Goal: Task Accomplishment & Management: Use online tool/utility

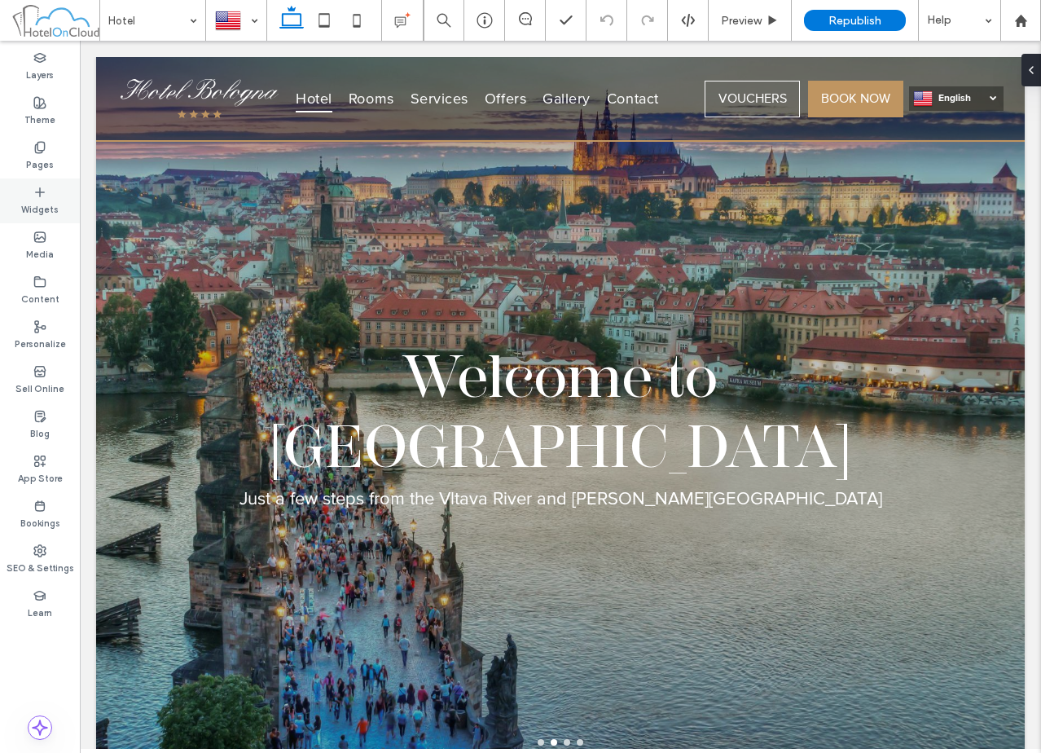
click at [55, 214] on label "Widgets" at bounding box center [39, 208] width 37 height 18
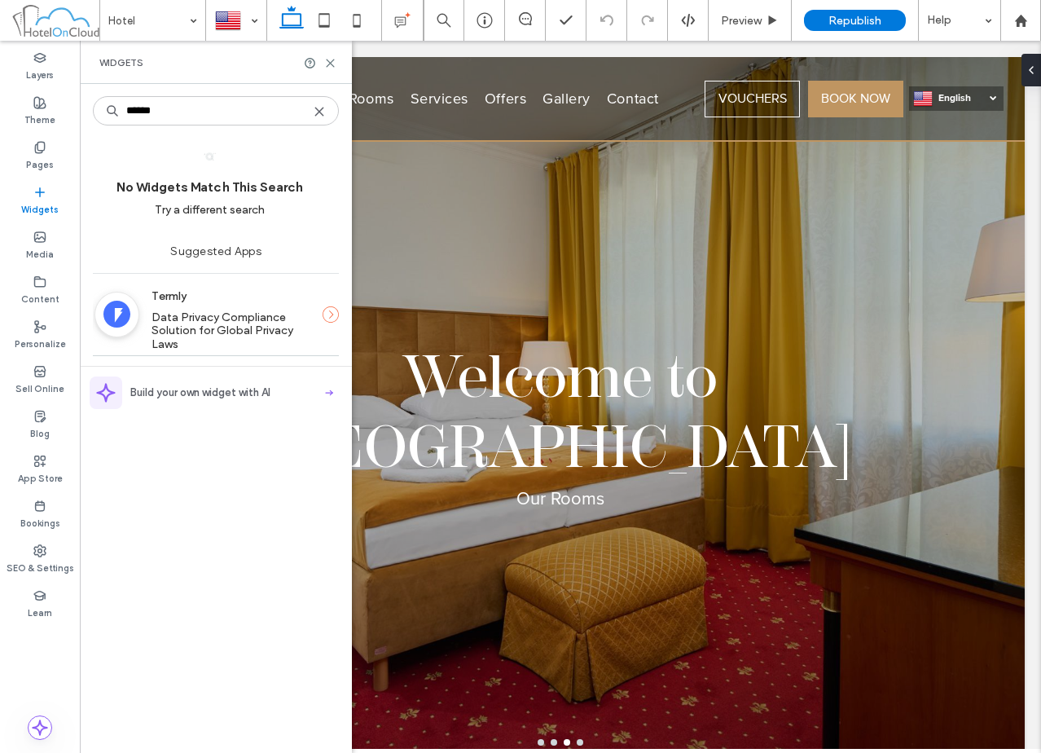
type input "******"
click at [204, 308] on label "Termly" at bounding box center [231, 296] width 159 height 30
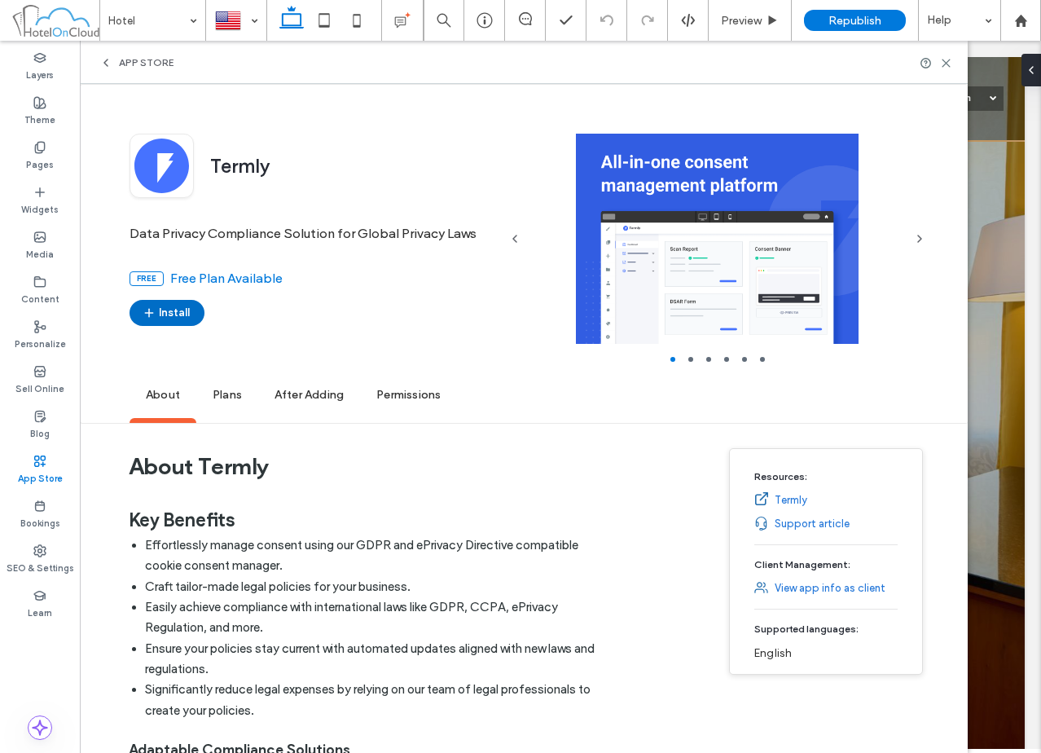
click at [178, 311] on button "Install" at bounding box center [167, 313] width 75 height 26
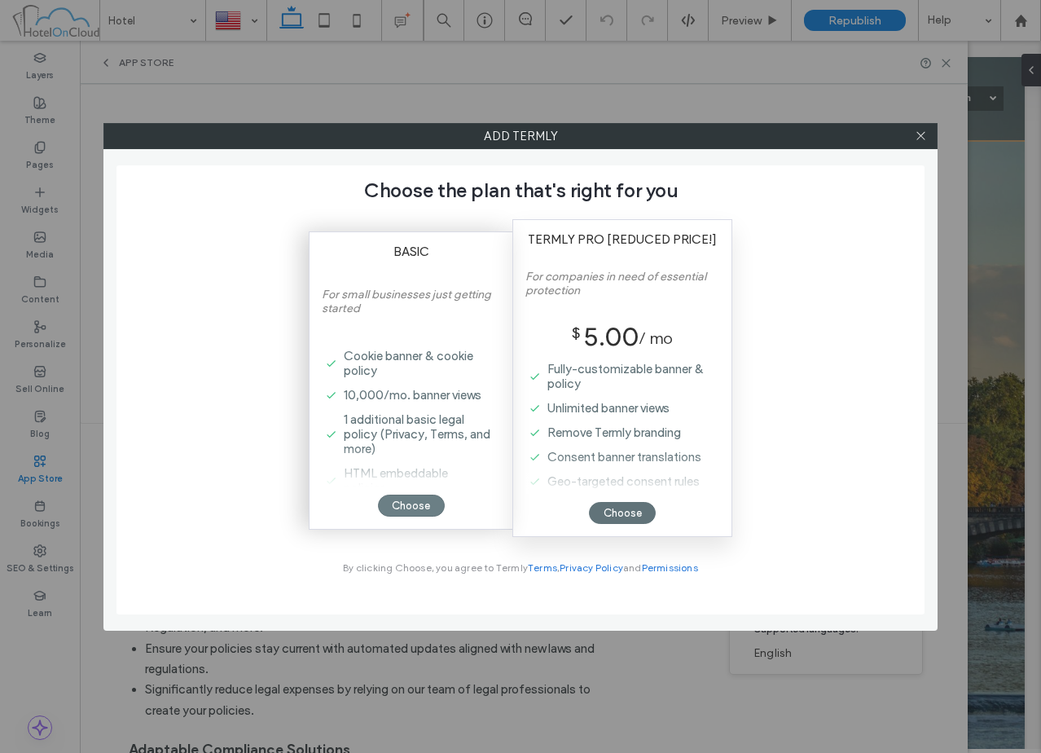
click at [428, 501] on div "Choose" at bounding box center [411, 506] width 67 height 22
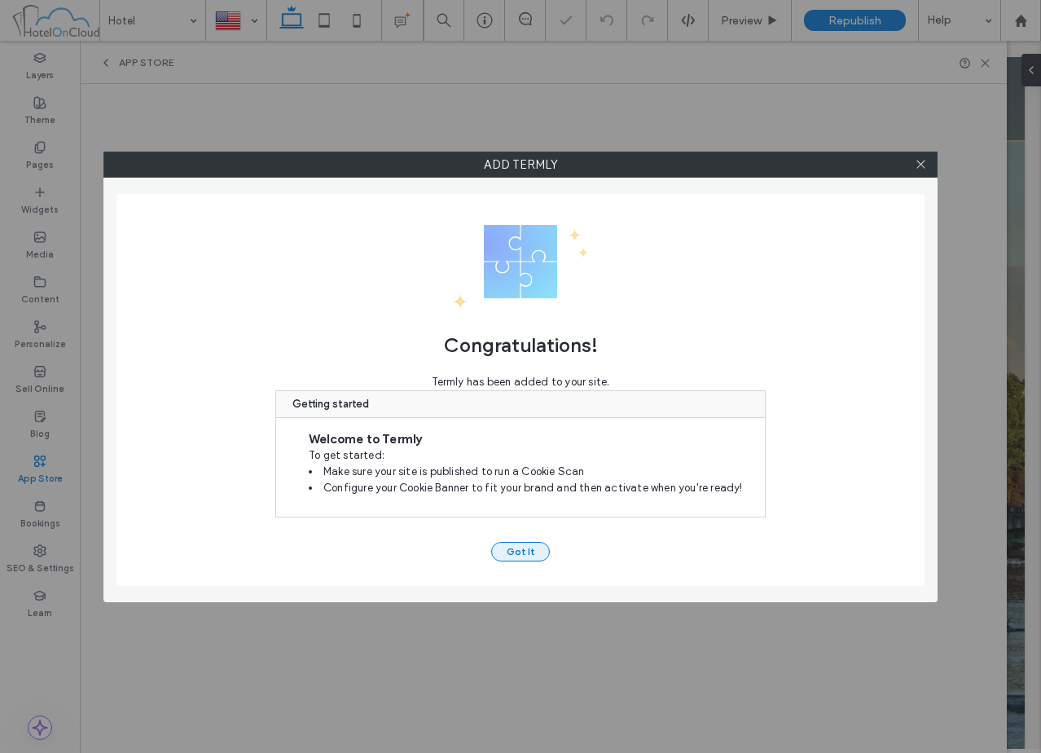
click at [505, 552] on button "Got It" at bounding box center [520, 552] width 59 height 20
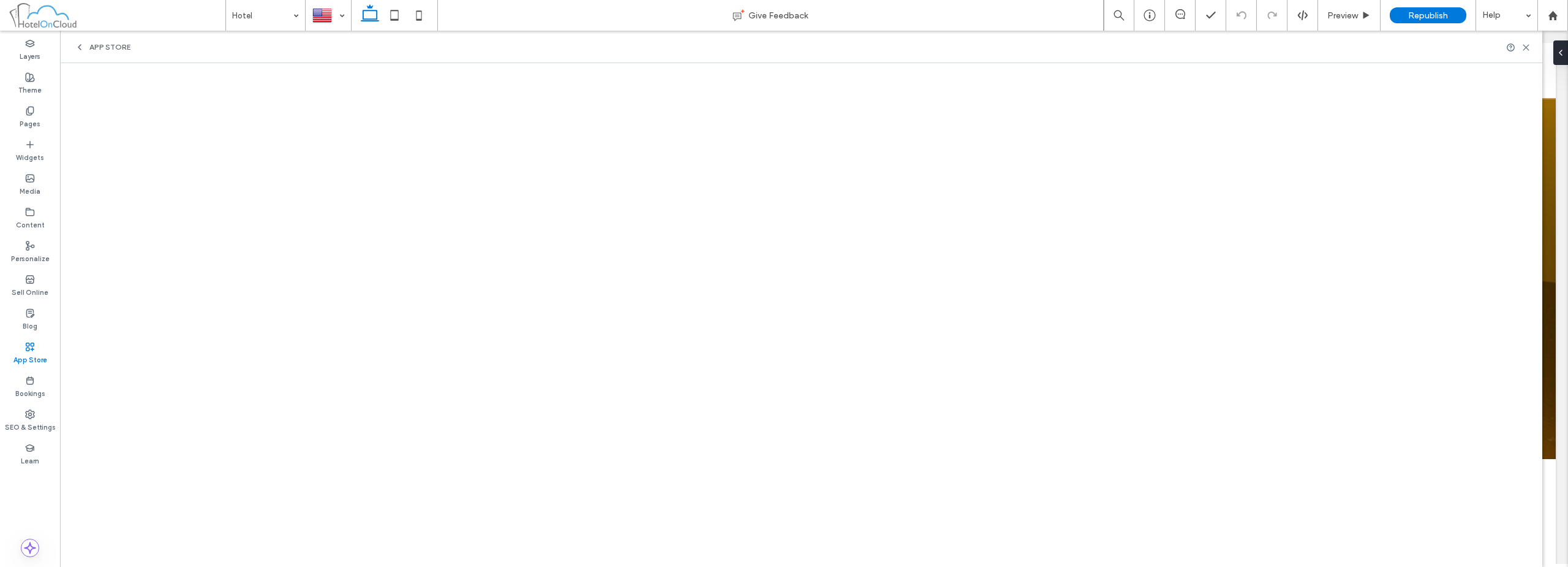
scroll to position [123, 0]
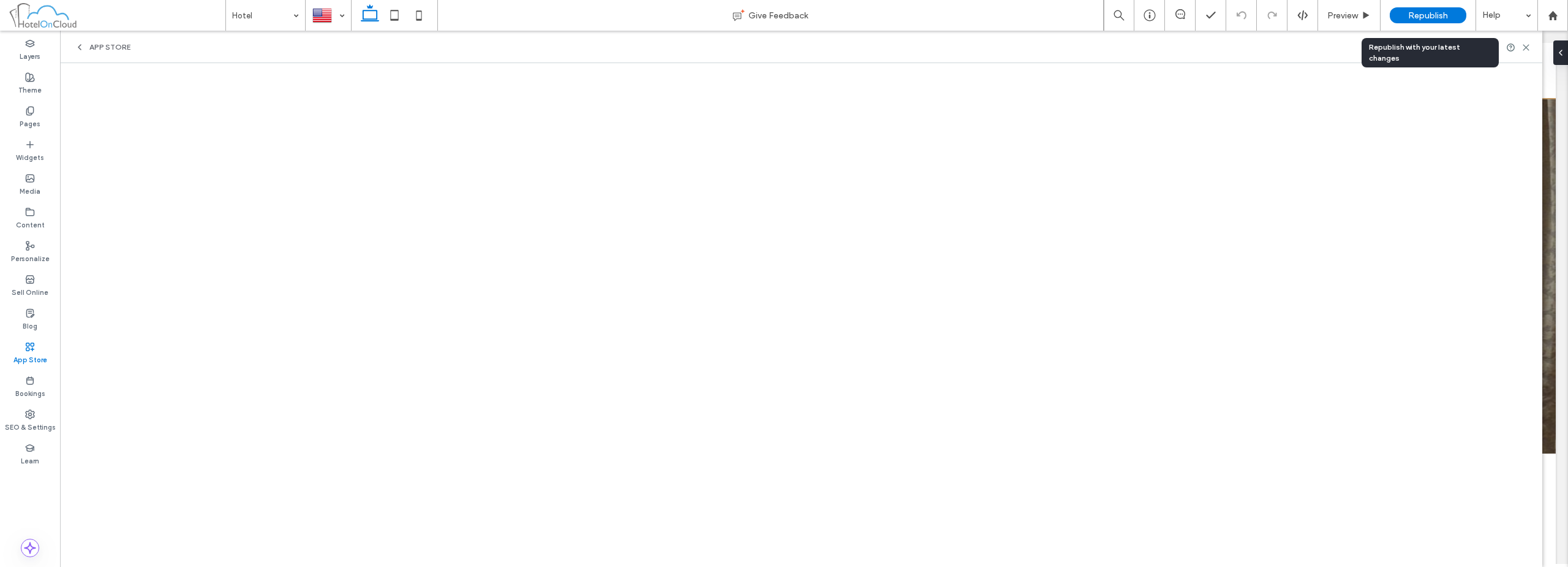
click at [782, 14] on span "Republish" at bounding box center [1427, 16] width 40 height 11
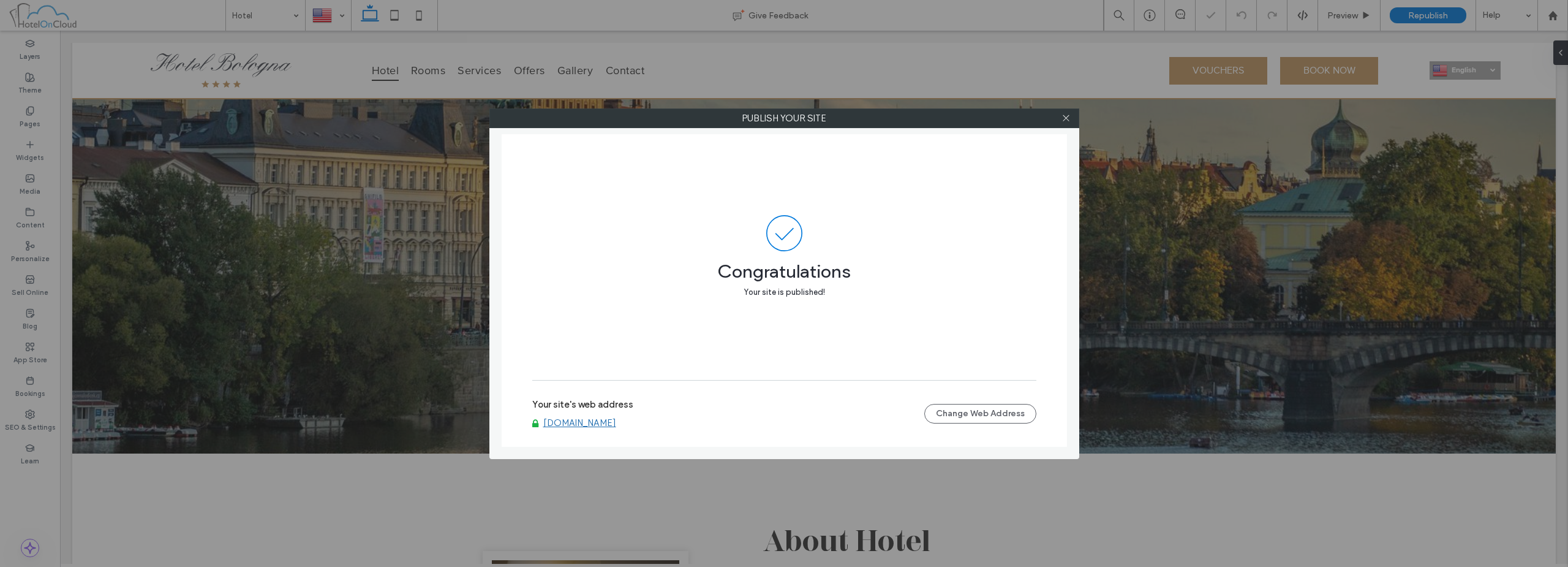
click at [616, 424] on link "[DOMAIN_NAME]" at bounding box center [580, 423] width 73 height 11
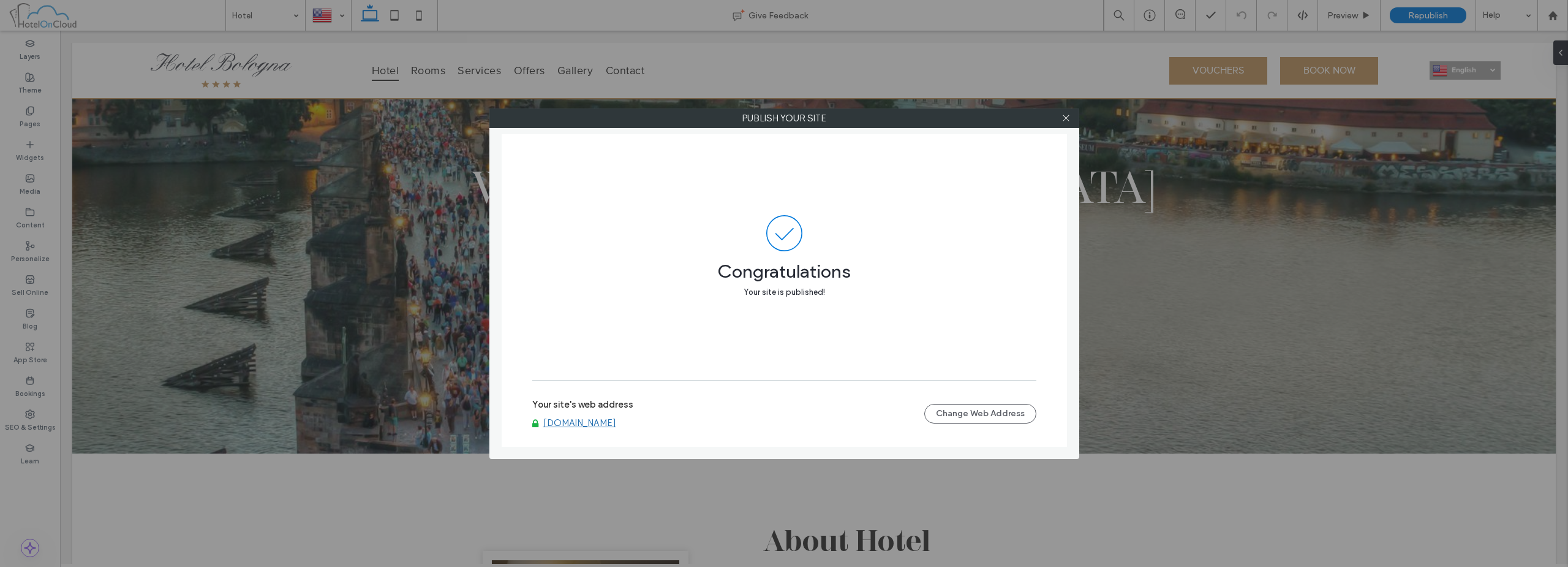
click at [522, 221] on div "Congratulations Your site is published! Your site's web address [DOMAIN_NAME] C…" at bounding box center [784, 290] width 565 height 313
click at [782, 117] on icon at bounding box center [1066, 118] width 9 height 9
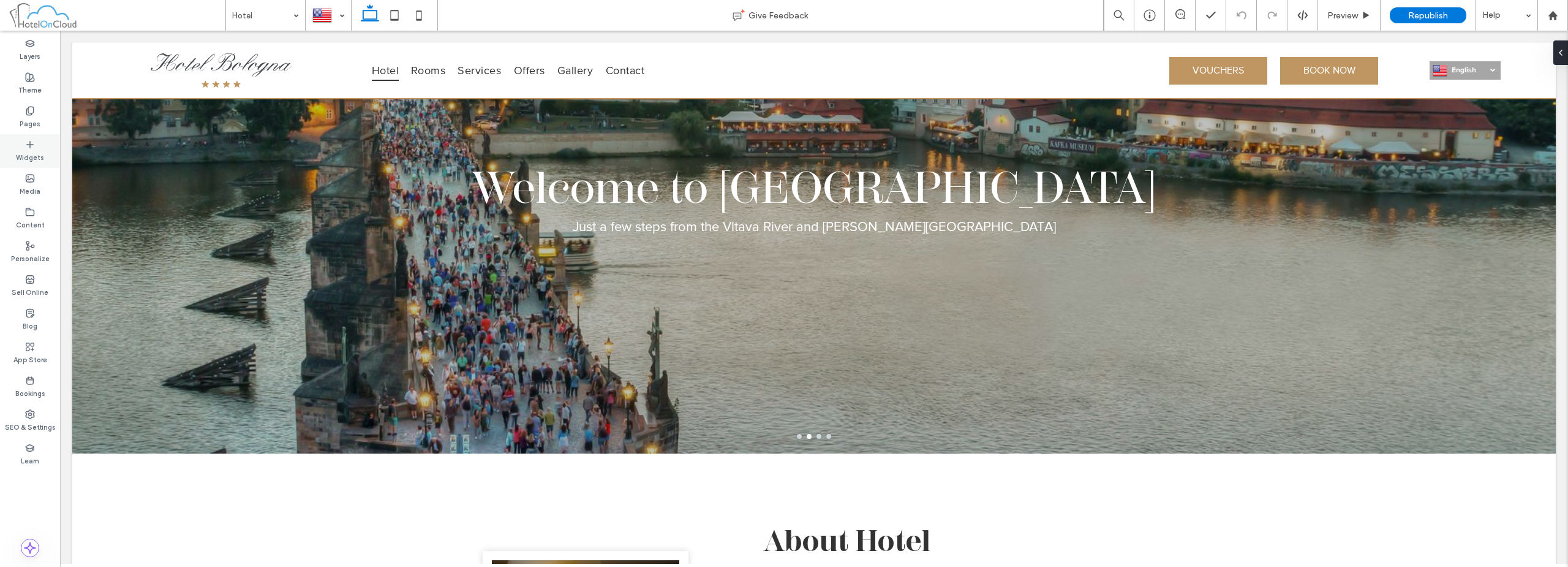
click at [26, 153] on label "Widgets" at bounding box center [29, 156] width 28 height 14
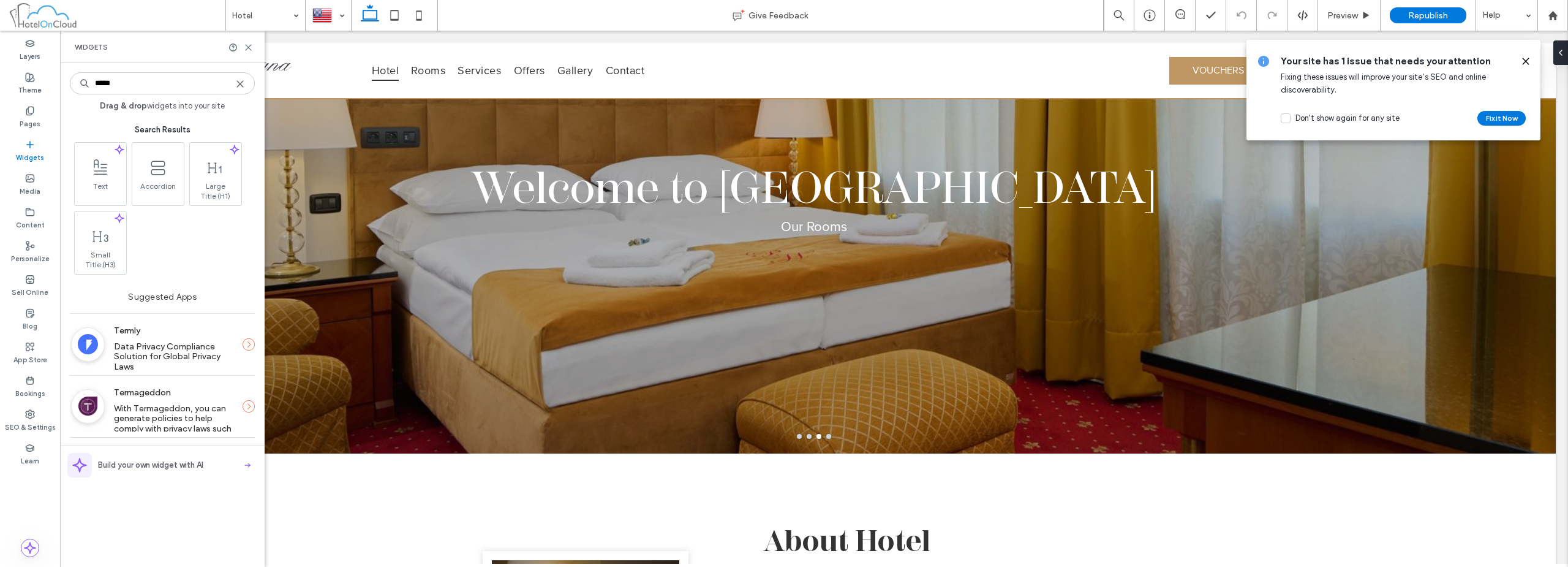
type input "*****"
click at [201, 341] on label "Termly" at bounding box center [174, 331] width 120 height 23
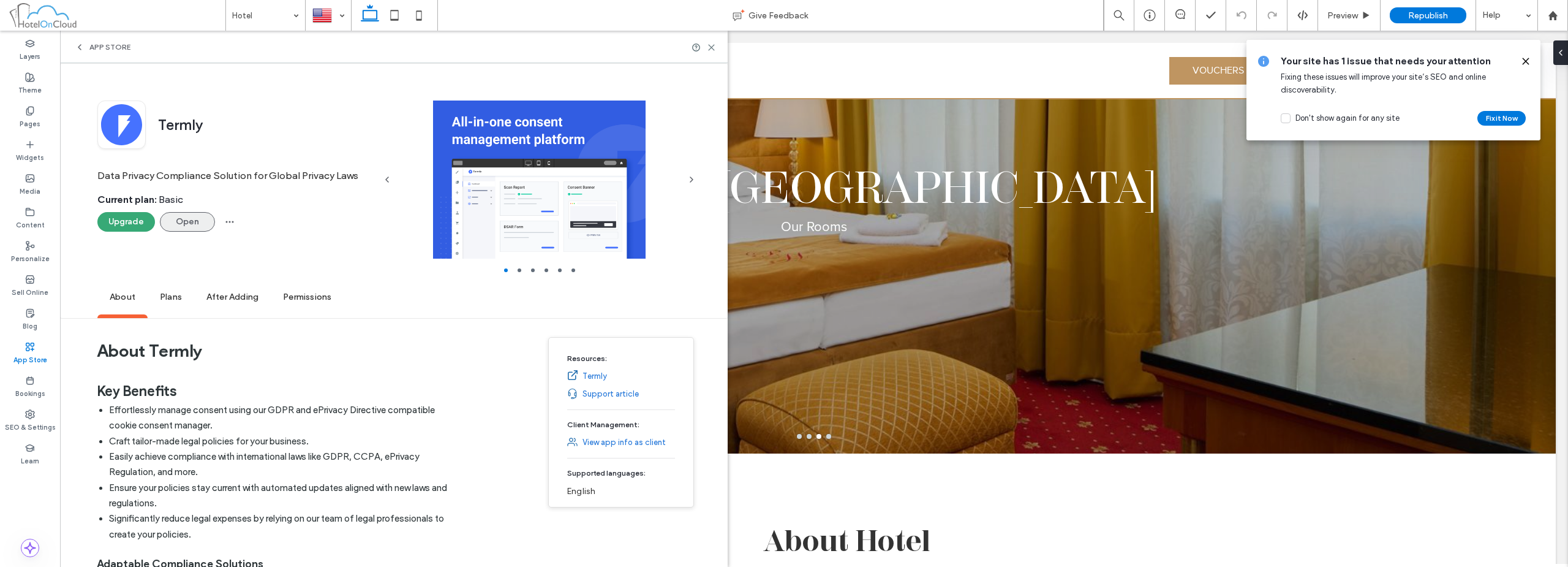
click at [184, 226] on button "Open" at bounding box center [187, 222] width 55 height 20
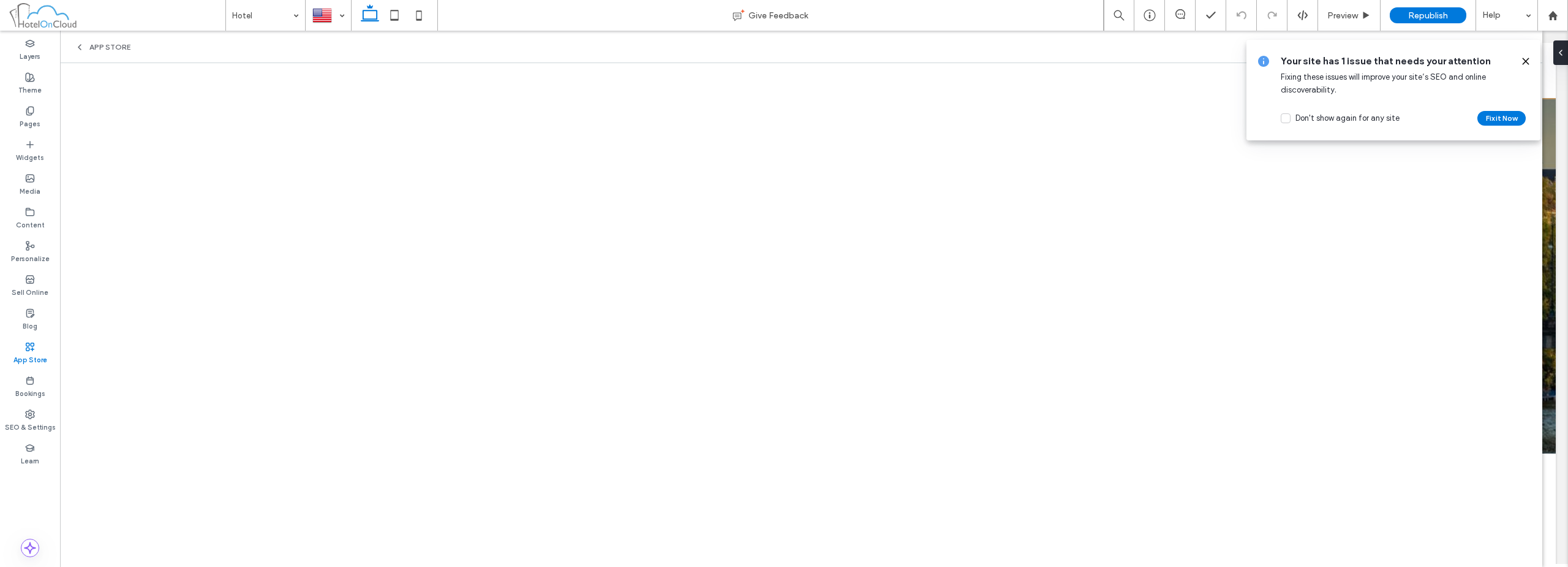
click at [782, 62] on use at bounding box center [1525, 60] width 5 height 5
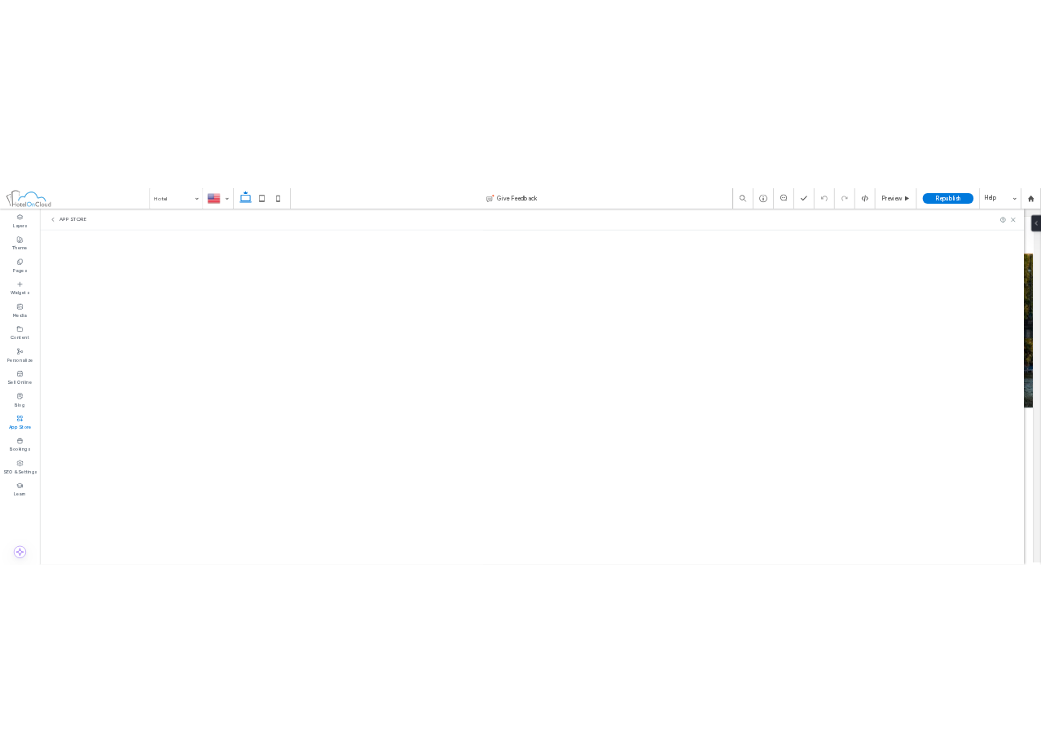
scroll to position [244, 0]
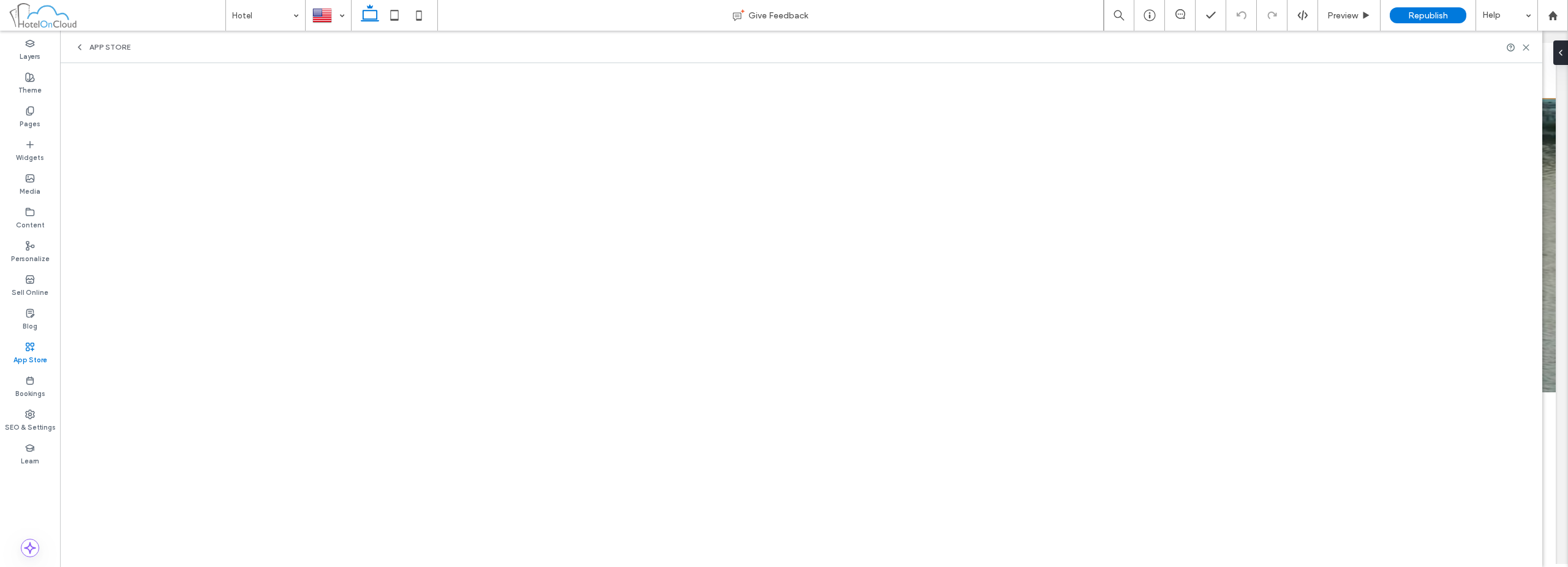
click at [782, 48] on div "App Store" at bounding box center [801, 47] width 1482 height 32
click at [101, 44] on span "App Store" at bounding box center [110, 47] width 41 height 10
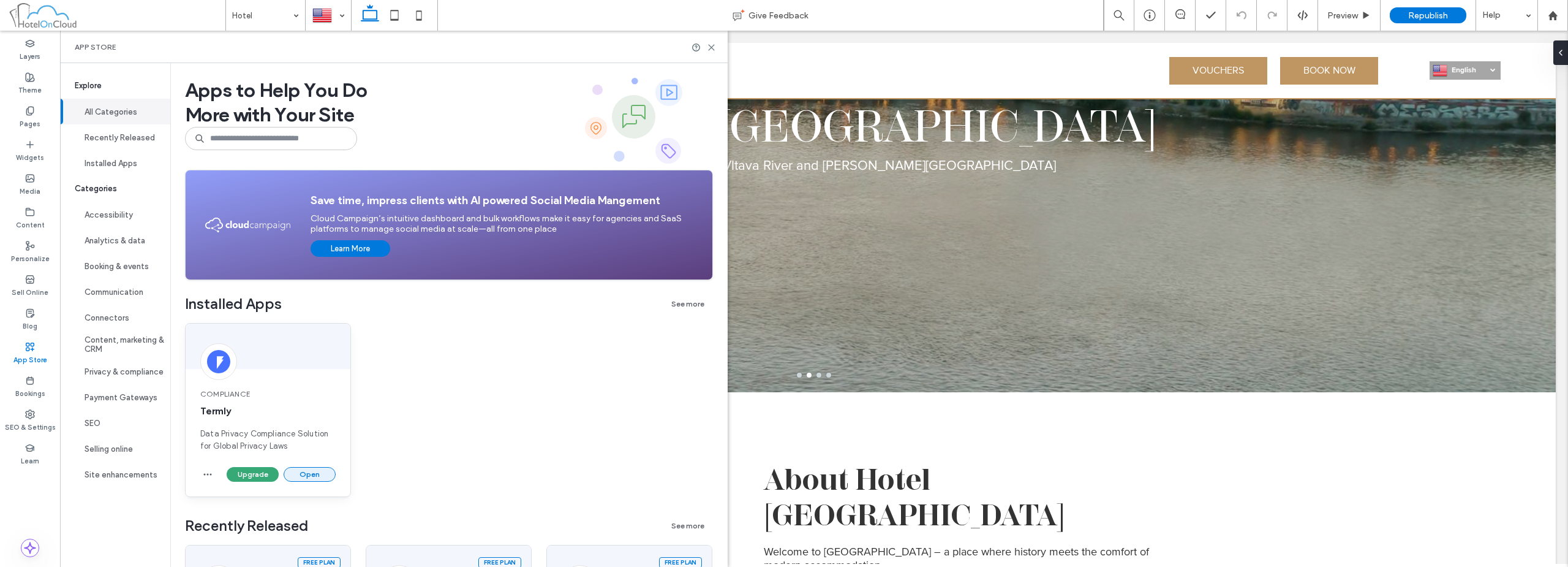
click at [299, 479] on button "Open" at bounding box center [309, 475] width 52 height 15
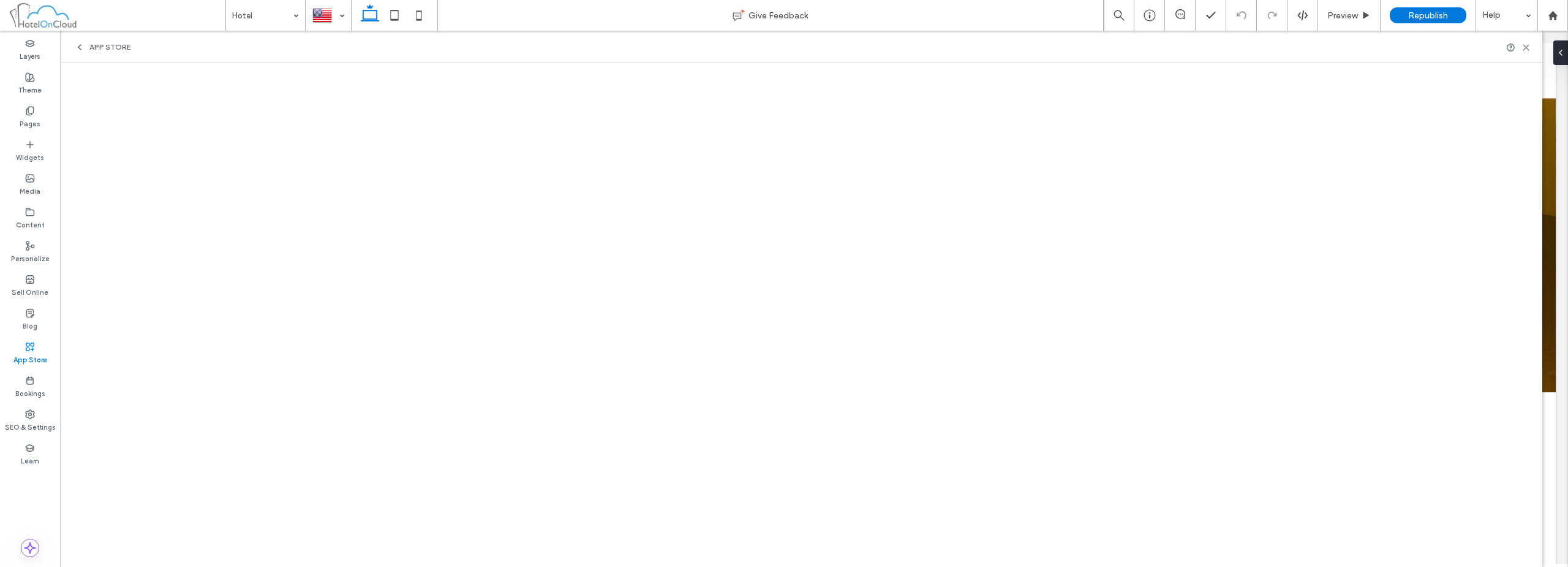
click at [572, 40] on div "App Store" at bounding box center [801, 47] width 1482 height 32
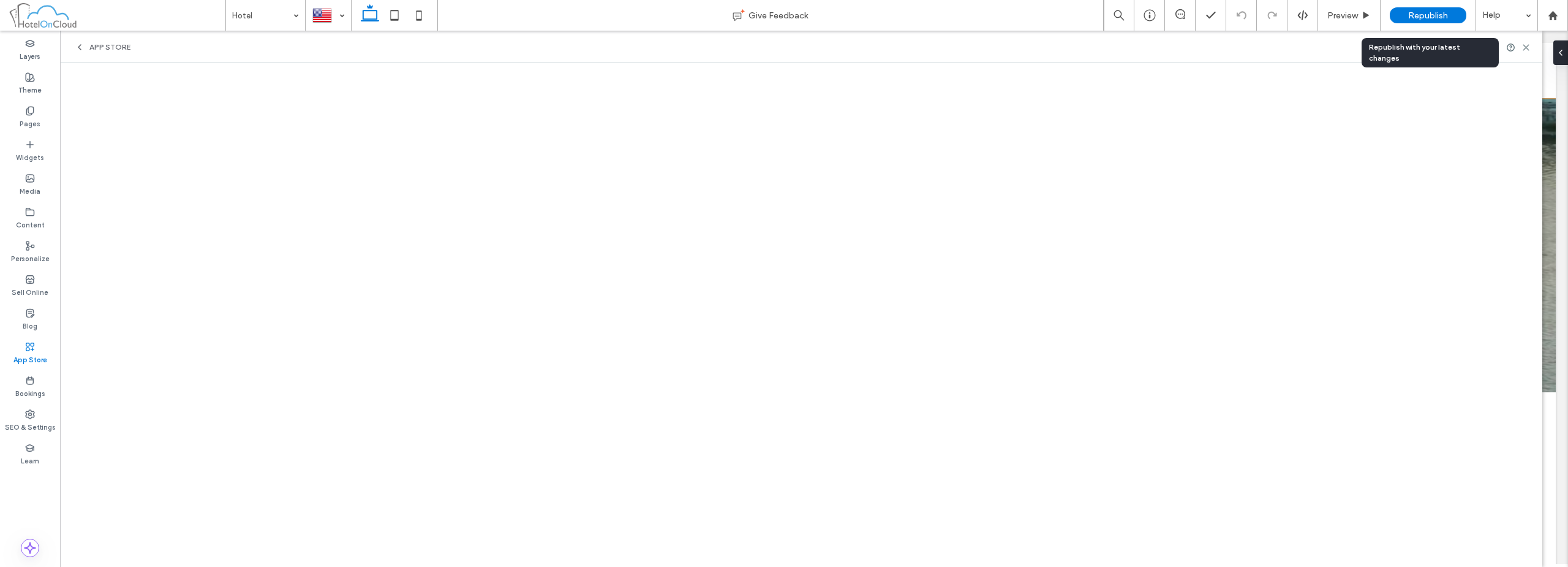
click at [782, 22] on div "Republish" at bounding box center [1428, 15] width 77 height 16
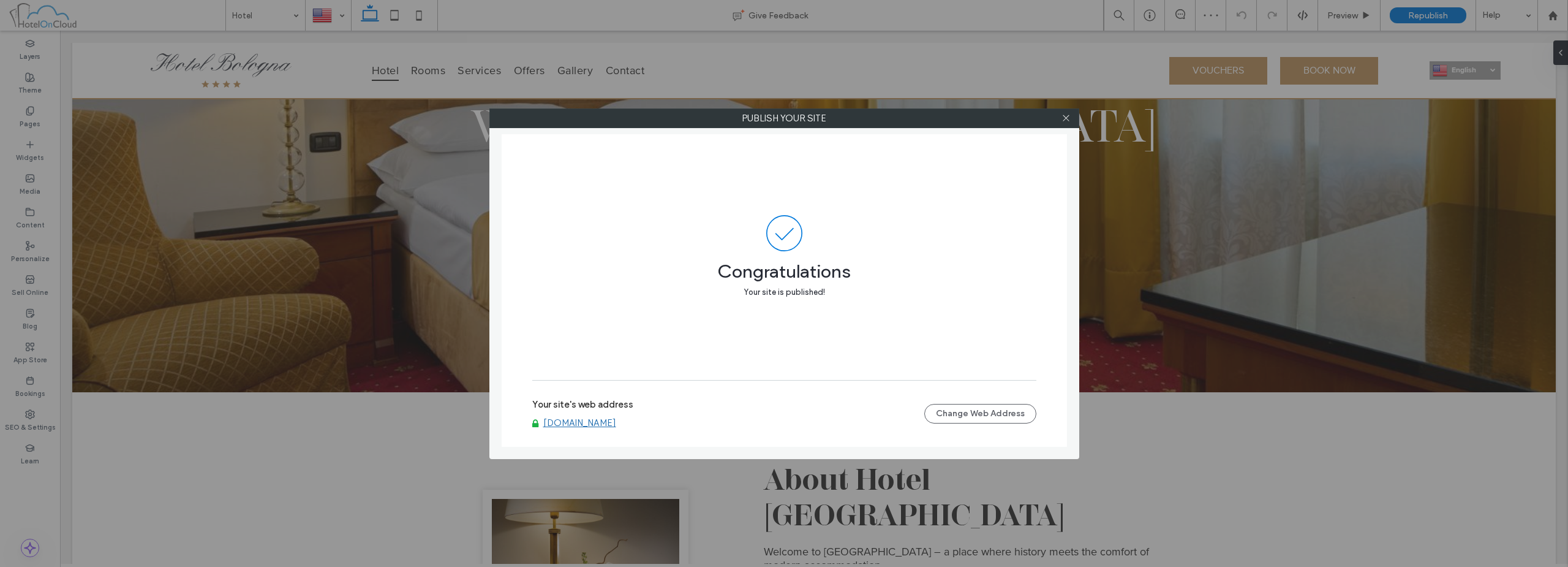
click at [616, 423] on link "[DOMAIN_NAME]" at bounding box center [580, 423] width 73 height 11
